Goal: Information Seeking & Learning: Learn about a topic

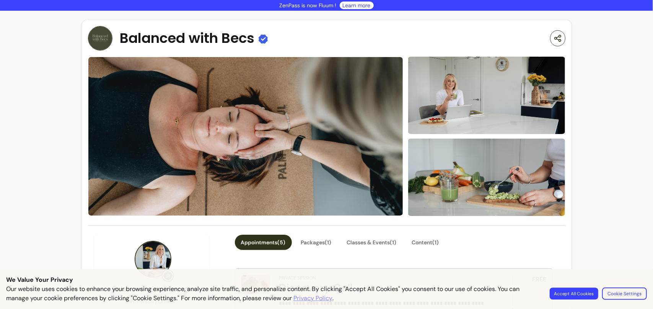
click at [572, 293] on button "Accept All Cookies" at bounding box center [573, 293] width 49 height 12
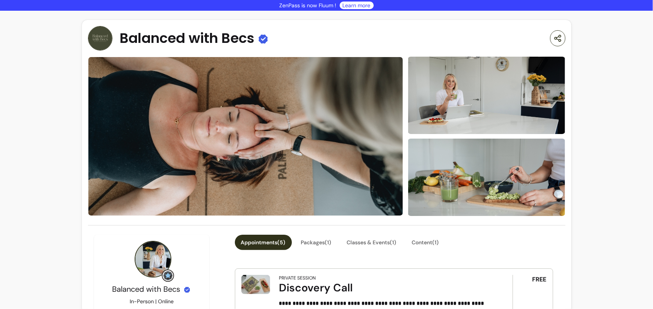
click at [102, 41] on img at bounding box center [100, 38] width 24 height 24
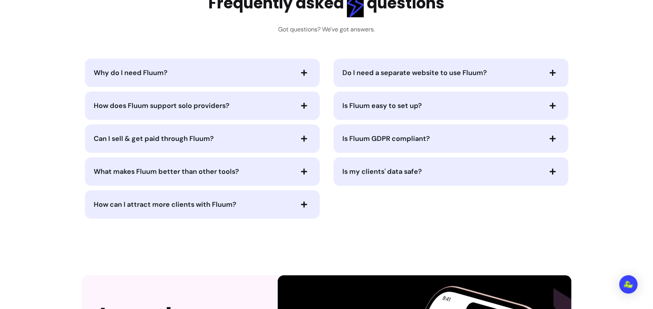
scroll to position [1682, 0]
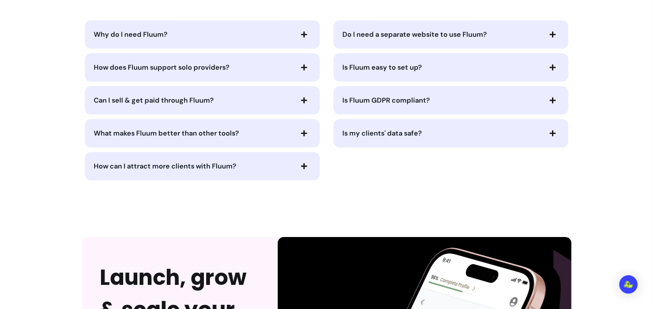
click at [362, 30] on span "Do I need a separate website to use Fluum?" at bounding box center [415, 34] width 145 height 9
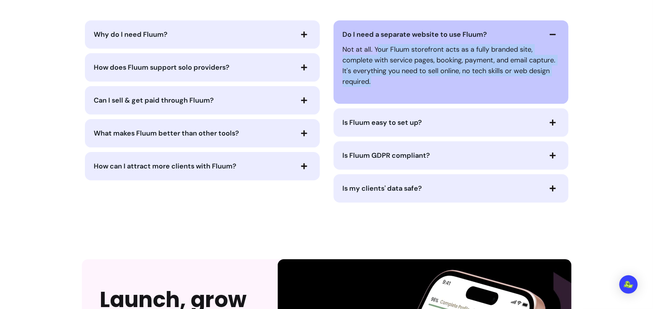
drag, startPoint x: 374, startPoint y: 48, endPoint x: 554, endPoint y: 83, distance: 182.8
click at [554, 83] on p "Not at all. Your Fluum storefront acts as a fully branded site, complete with s…" at bounding box center [451, 65] width 216 height 43
click at [412, 36] on span "Do I need a separate website to use Fluum?" at bounding box center [415, 34] width 145 height 9
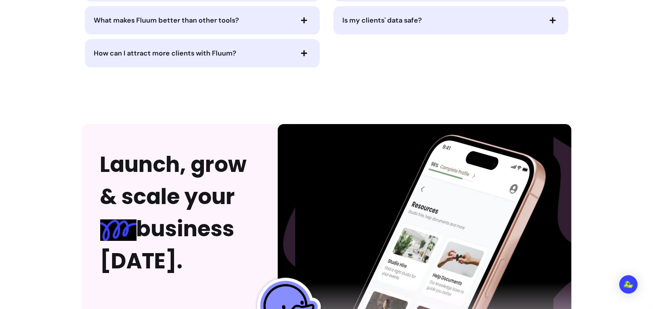
scroll to position [1736, 0]
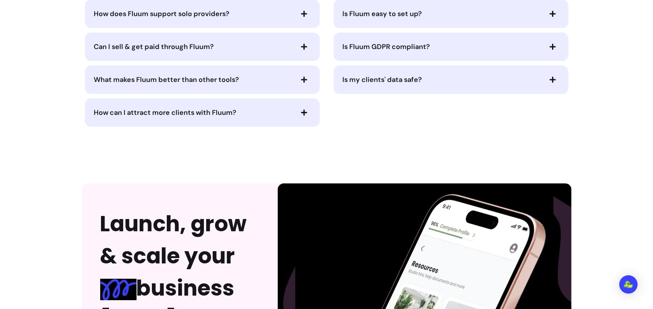
click at [214, 112] on span "How can I attract more clients with Fluum?" at bounding box center [165, 112] width 143 height 9
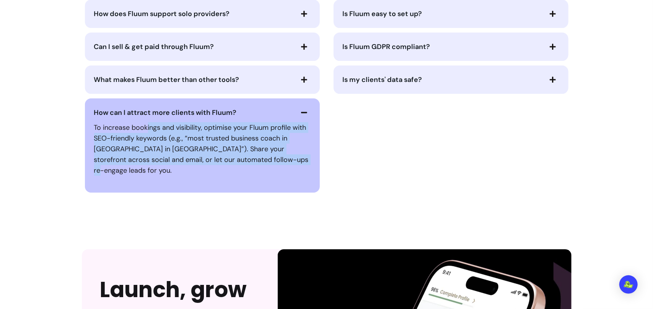
drag, startPoint x: 166, startPoint y: 127, endPoint x: 297, endPoint y: 158, distance: 135.2
click at [297, 158] on p "To increase bookings and visibility, optimise your Fluum profile with SEO-frien…" at bounding box center [202, 149] width 216 height 54
click at [206, 78] on span "What makes Fluum better than other tools?" at bounding box center [166, 79] width 145 height 9
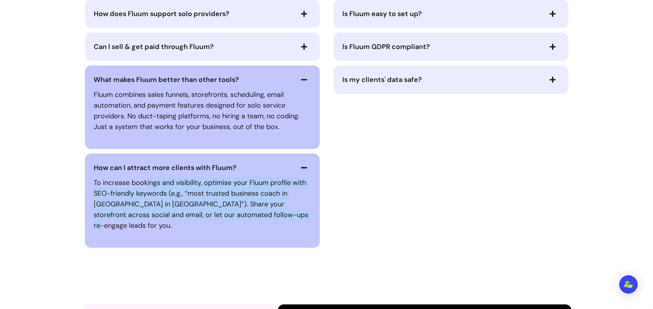
click at [234, 79] on span "What makes Fluum better than other tools?" at bounding box center [166, 79] width 145 height 9
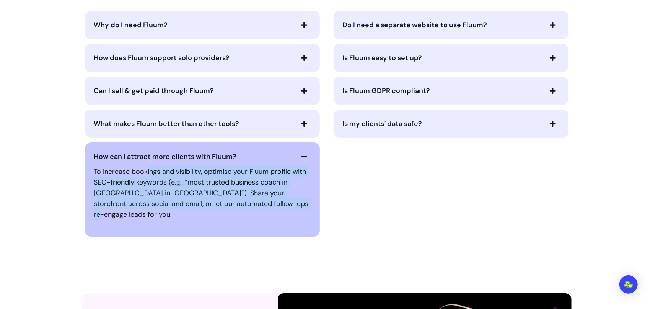
scroll to position [1659, 0]
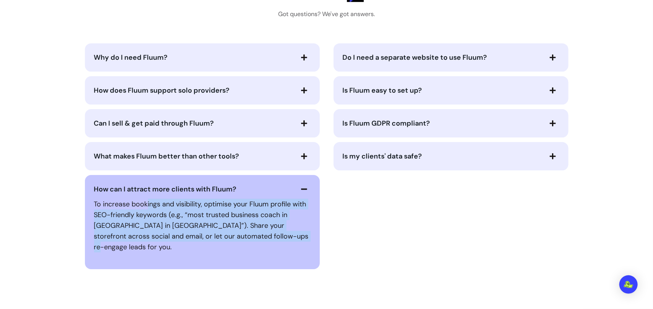
click at [229, 91] on span "How does Fluum support solo providers?" at bounding box center [193, 90] width 199 height 11
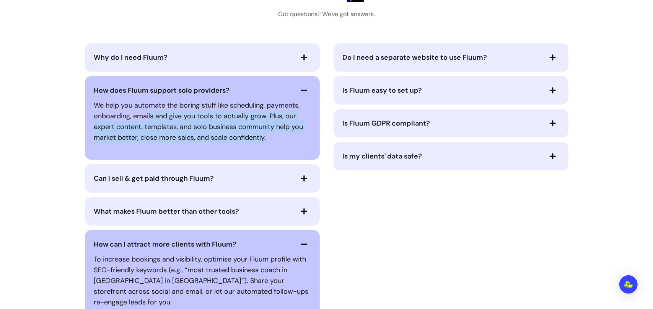
drag, startPoint x: 148, startPoint y: 116, endPoint x: 288, endPoint y: 138, distance: 141.7
click at [288, 138] on p "We help you automate the boring stuff like scheduling, payments, onboarding, em…" at bounding box center [202, 121] width 216 height 43
